Goal: Task Accomplishment & Management: Complete application form

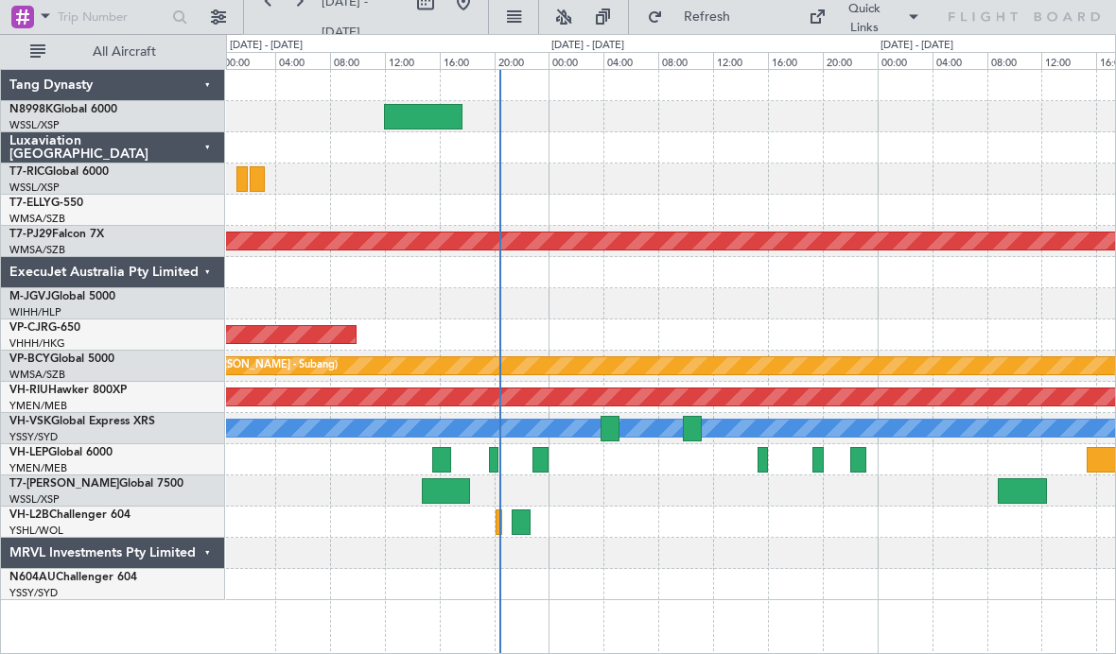
click at [733, 449] on div at bounding box center [670, 459] width 889 height 31
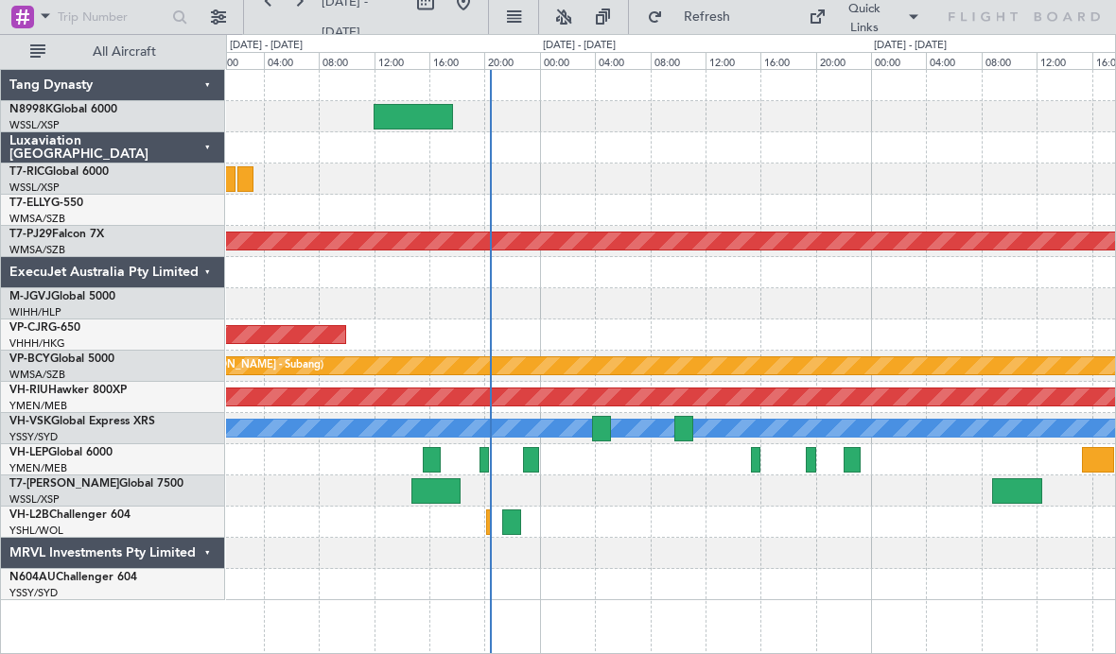
click at [480, 447] on div at bounding box center [483, 460] width 9 height 26
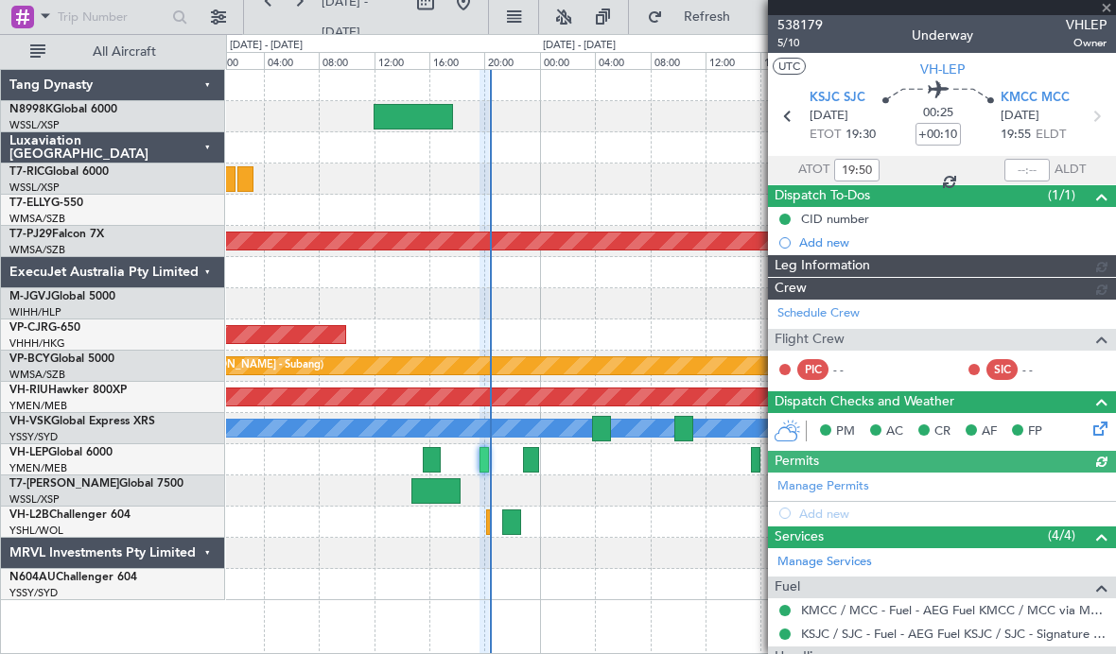
type input "[PERSON_NAME] (LEU)"
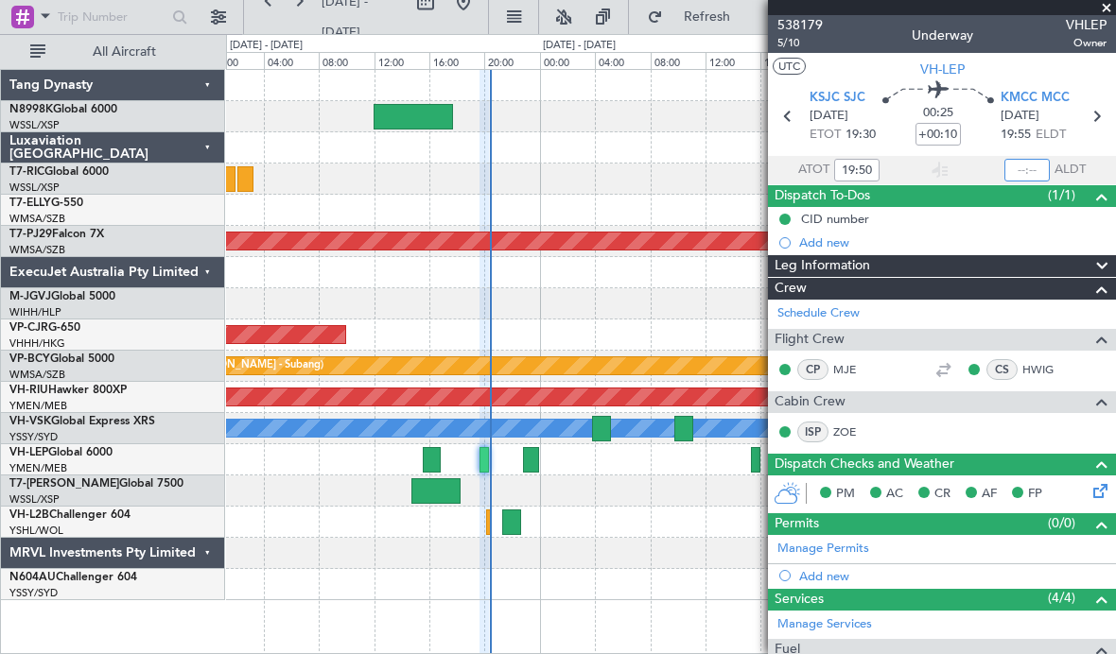
click at [1021, 159] on input "text" at bounding box center [1026, 170] width 45 height 23
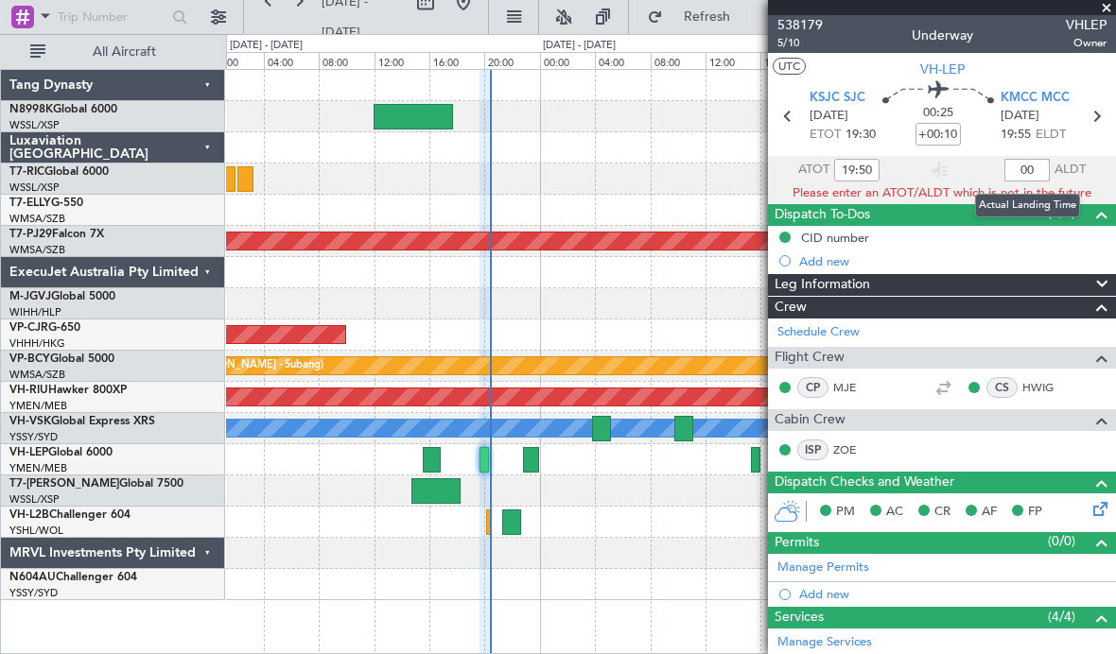
type input "0"
type input "20:22"
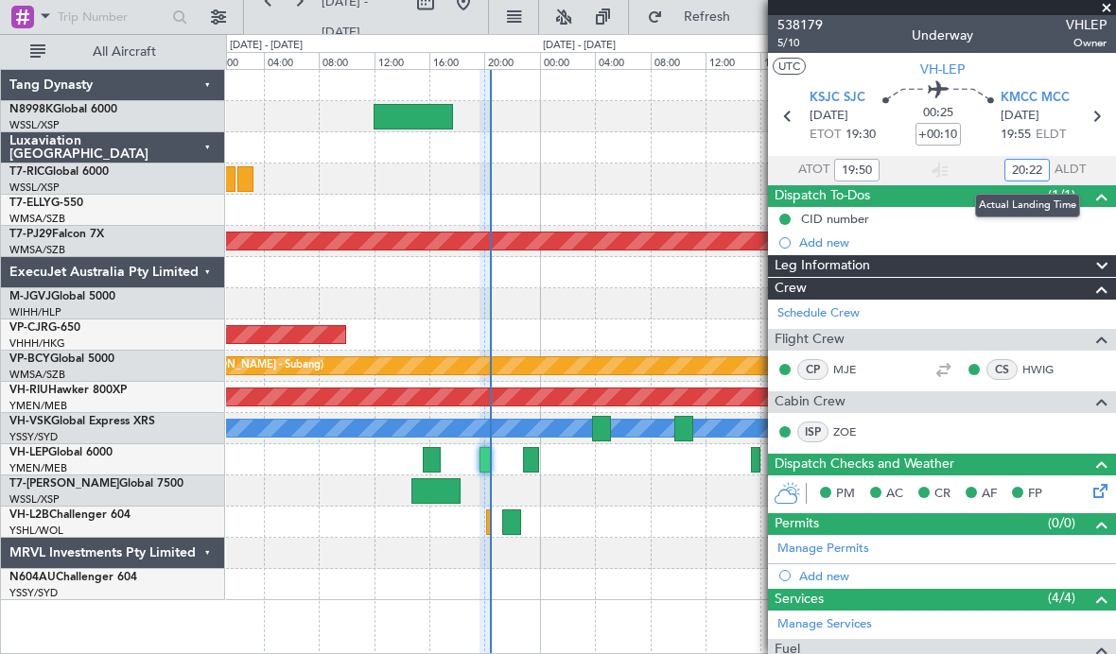
click at [623, 156] on div at bounding box center [670, 147] width 889 height 31
click at [538, 452] on div at bounding box center [531, 460] width 17 height 26
type input "+00:05"
type input "9"
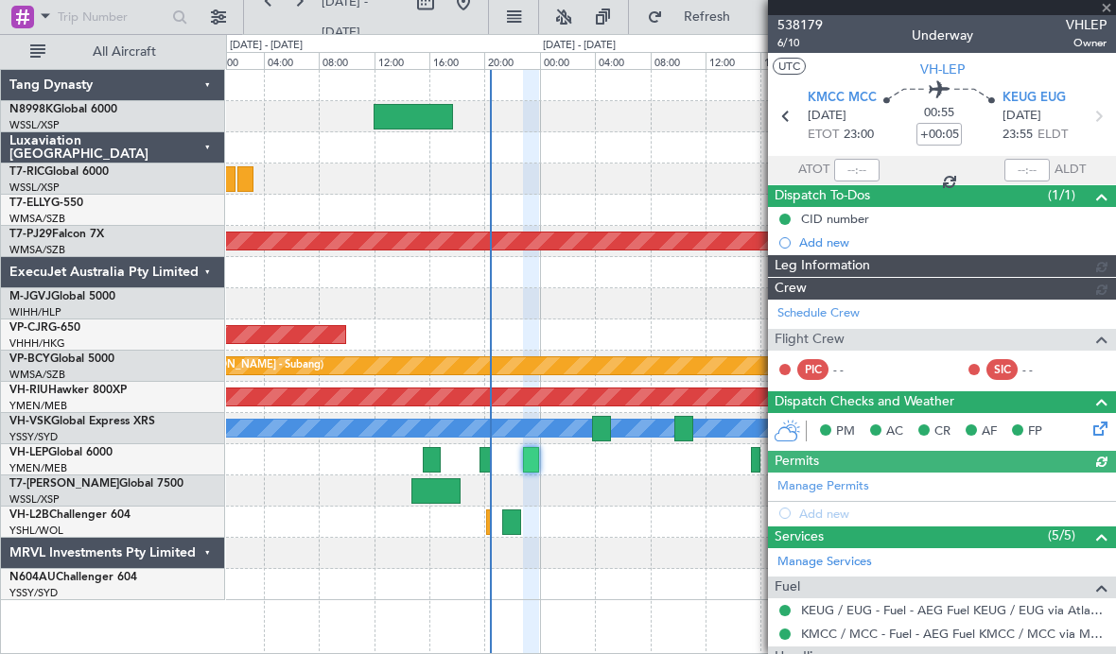
type input "[PERSON_NAME] (LEU)"
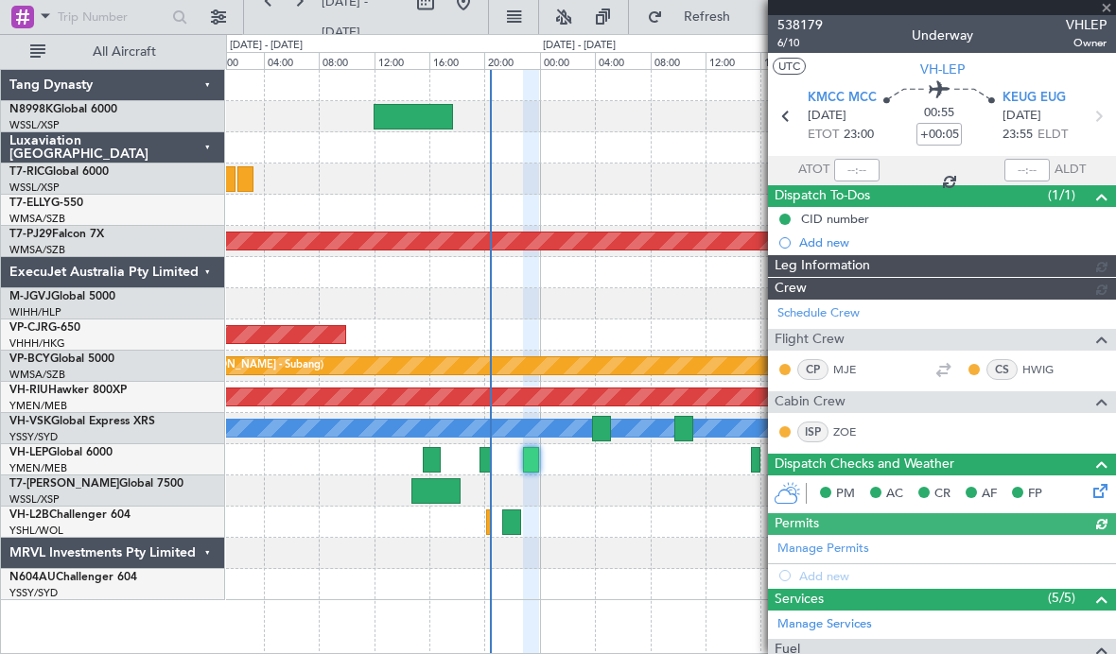
type input "[PERSON_NAME] (LEU)"
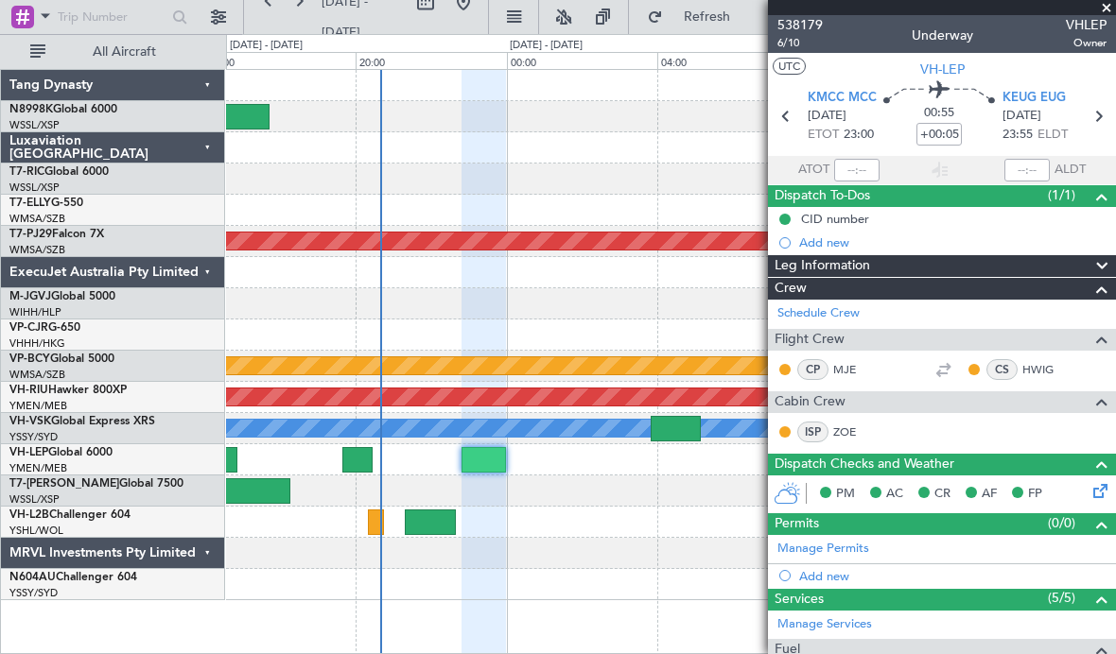
click at [561, 459] on div at bounding box center [670, 459] width 889 height 31
click at [500, 458] on div at bounding box center [484, 460] width 44 height 26
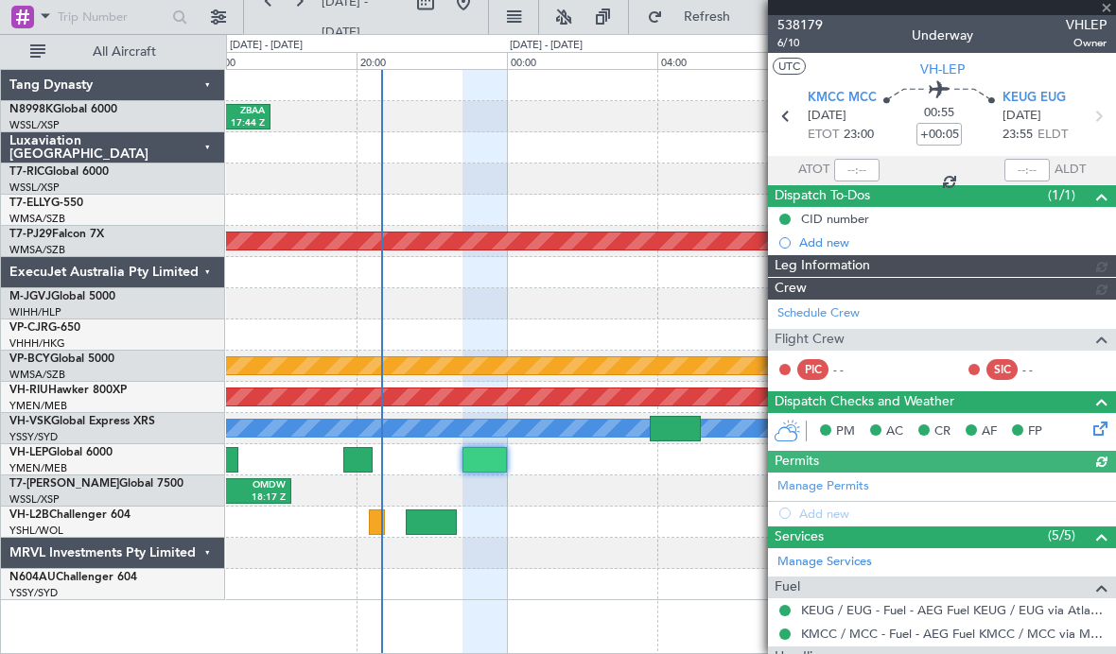
type input "[PERSON_NAME] (LEU)"
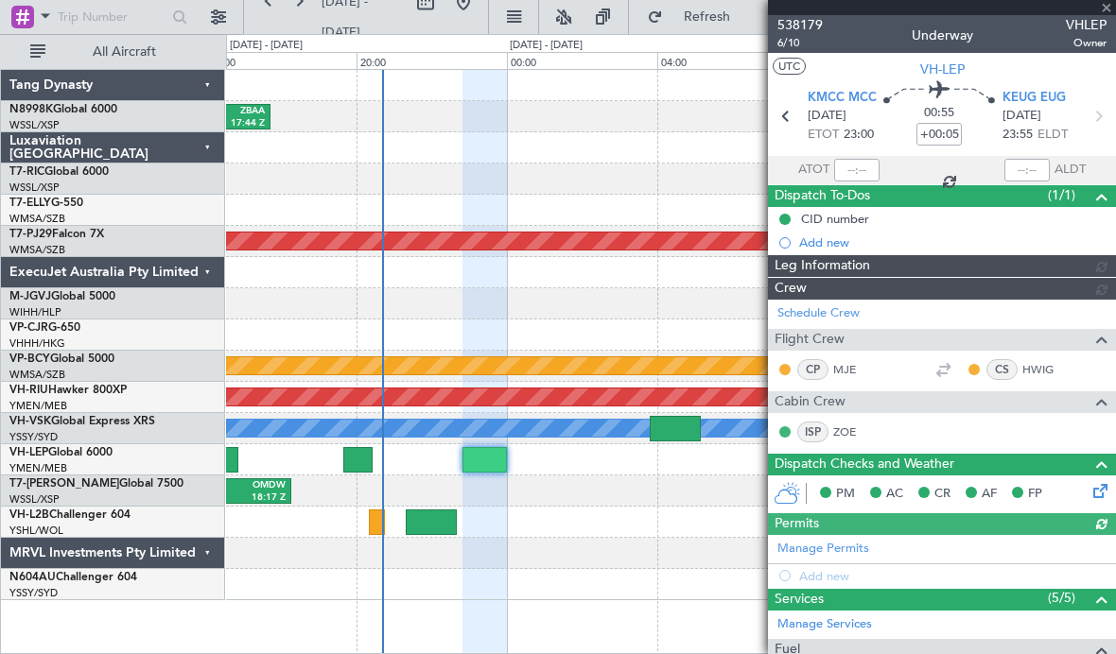
type input "[PERSON_NAME] (LEU)"
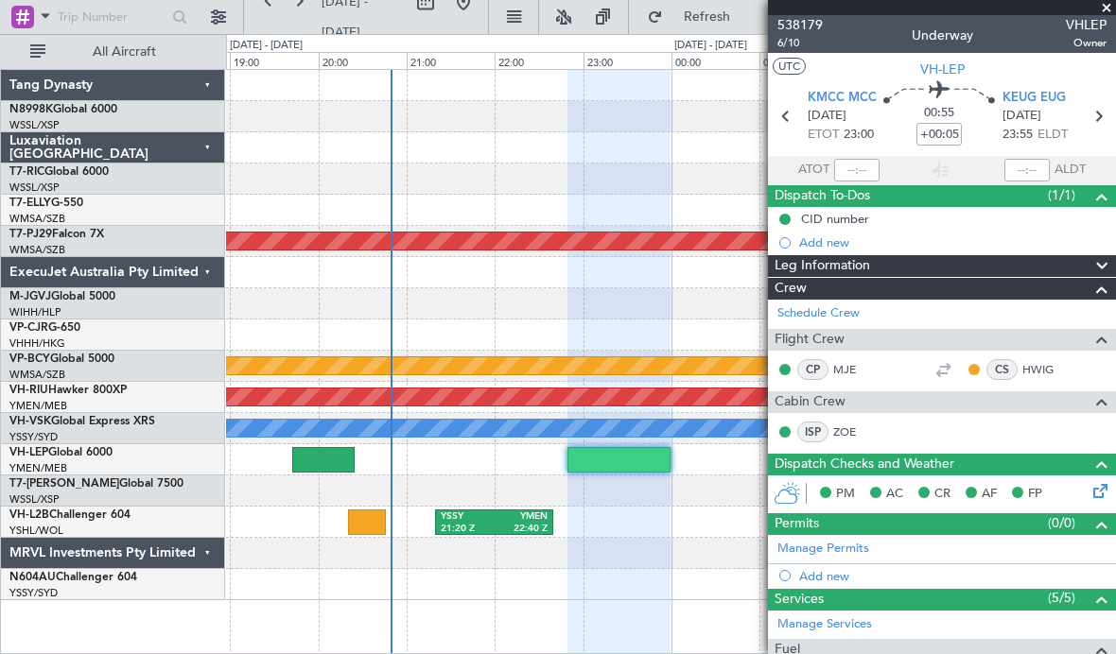
click at [379, 517] on div at bounding box center [366, 523] width 37 height 26
type input "20:31"
type input "0"
